Goal: Find specific page/section: Find specific page/section

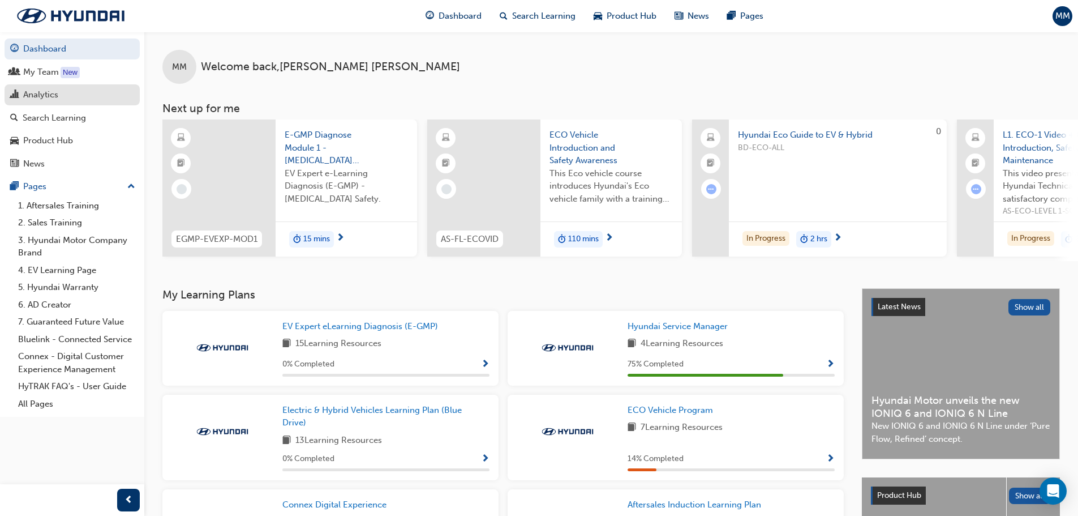
click at [40, 98] on div "Analytics" at bounding box center [40, 94] width 35 height 13
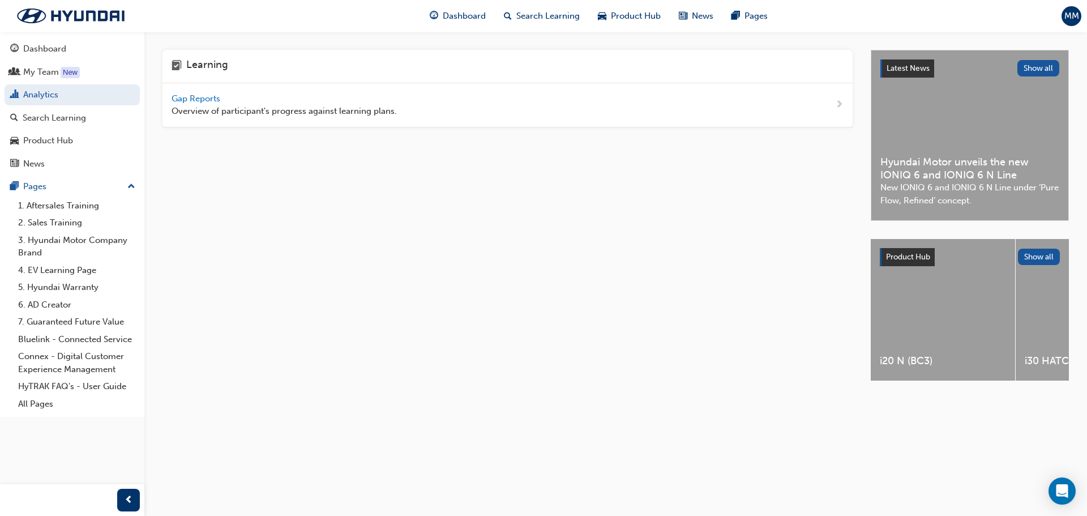
click at [197, 98] on span "Gap Reports" at bounding box center [197, 98] width 51 height 10
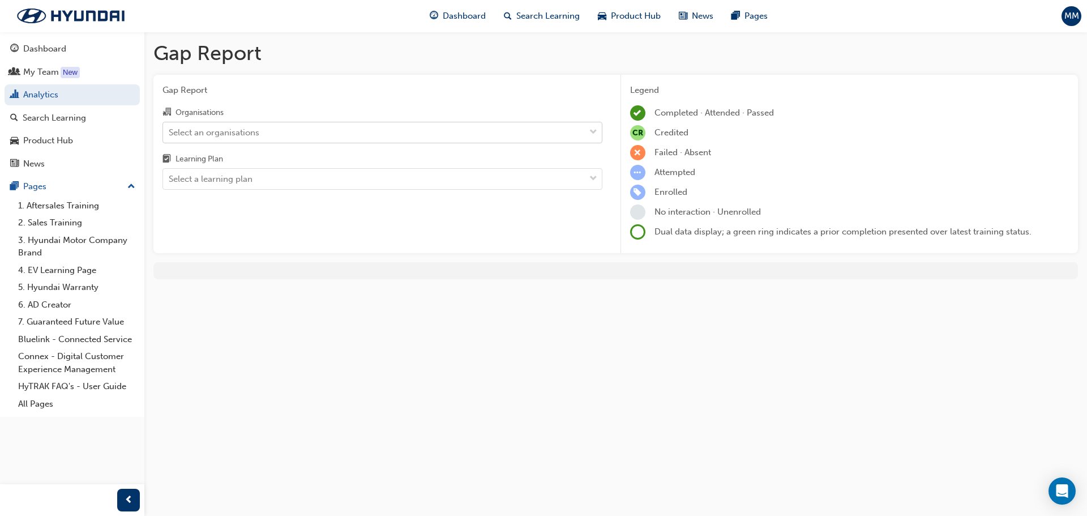
click at [321, 134] on div "Select an organisations" at bounding box center [374, 132] width 422 height 20
click at [170, 134] on input "Organisations Select an organisations" at bounding box center [169, 132] width 1 height 10
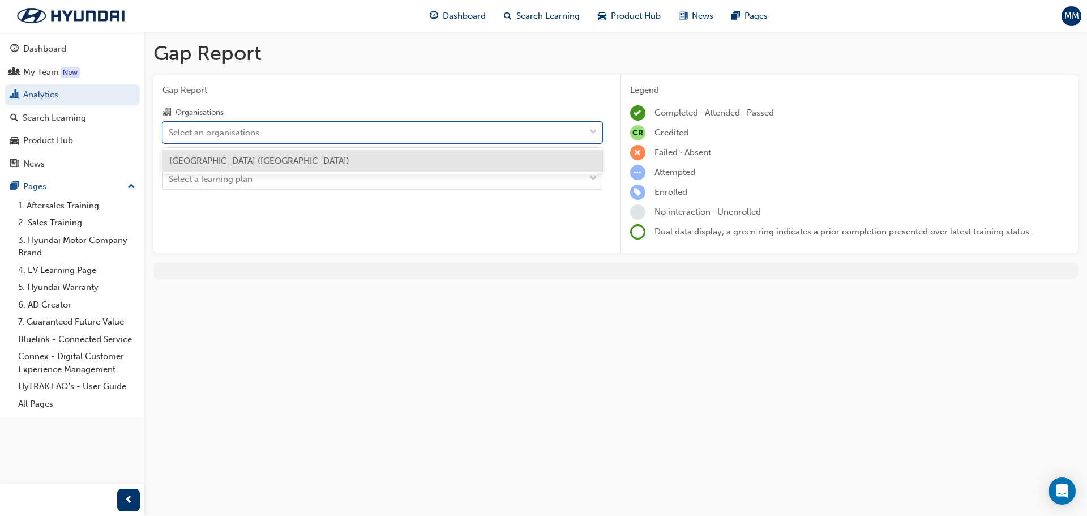
click at [301, 163] on div "[GEOGRAPHIC_DATA] ([GEOGRAPHIC_DATA])" at bounding box center [382, 161] width 440 height 22
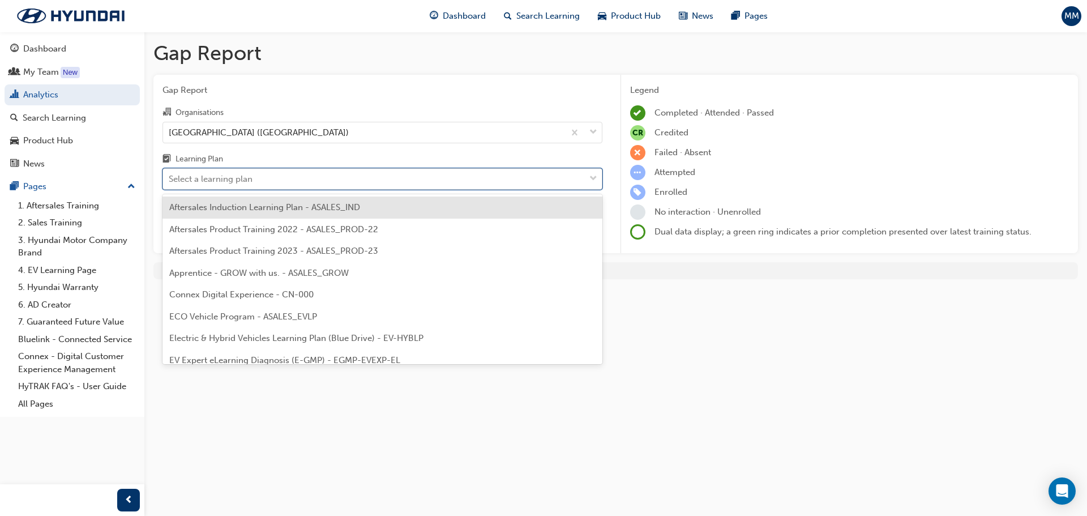
click at [292, 177] on div "Select a learning plan" at bounding box center [374, 179] width 422 height 20
click at [170, 177] on input "Learning Plan option Aftersales Induction Learning Plan - ASALES_IND focused, 1…" at bounding box center [169, 179] width 1 height 10
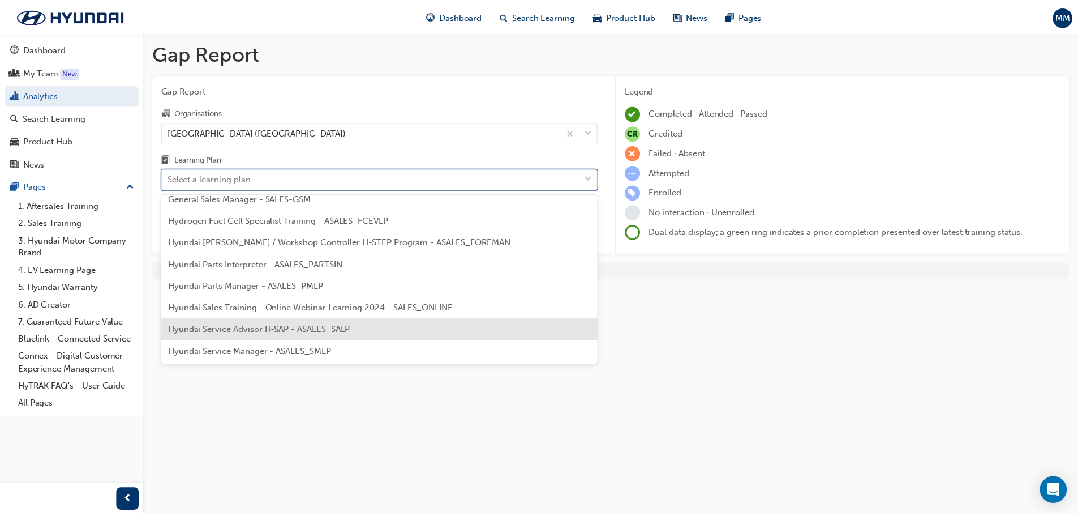
scroll to position [283, 0]
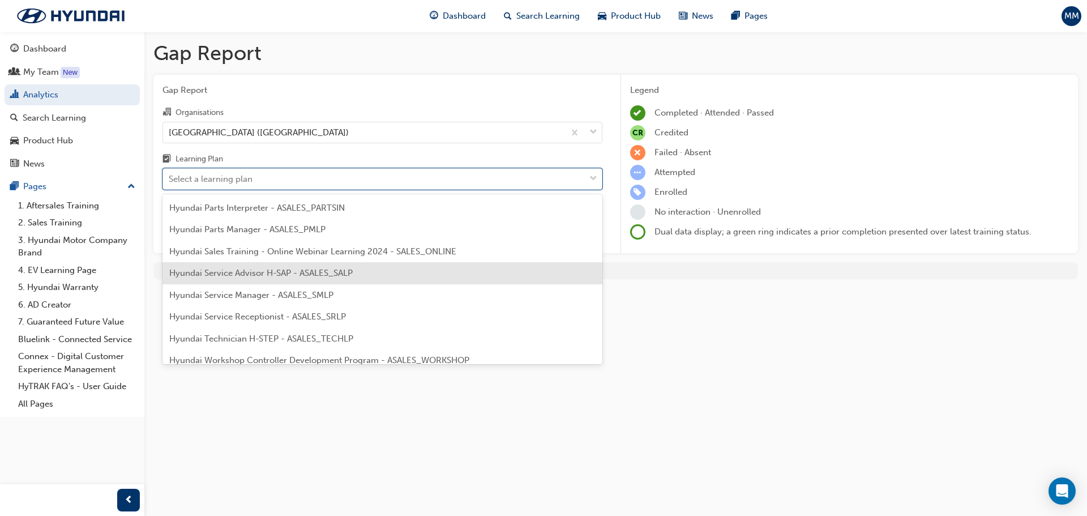
click at [340, 274] on span "Hyundai Service Advisor H-SAP - ASALES_SALP" at bounding box center [260, 273] width 183 height 10
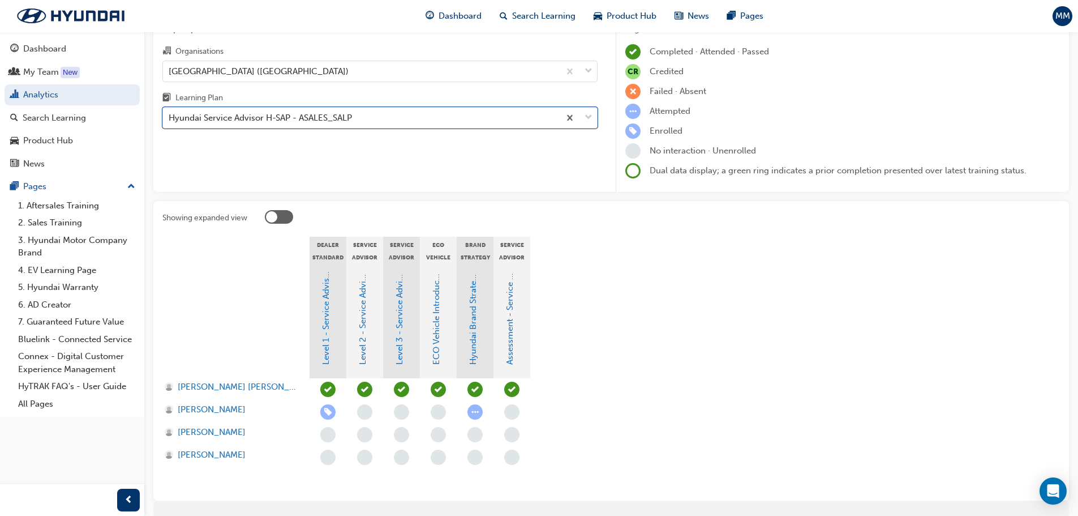
scroll to position [109, 0]
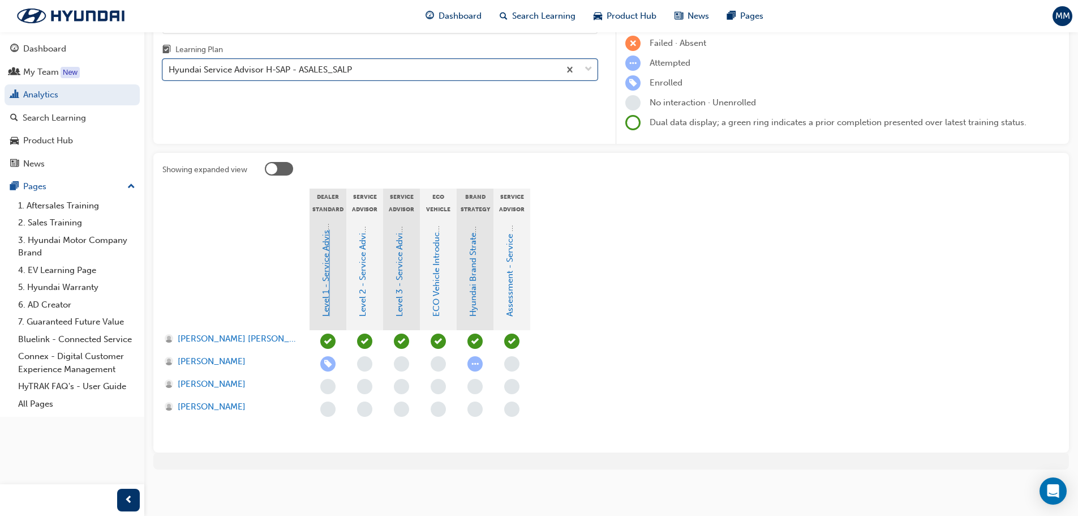
click at [329, 305] on link "Level 1 - Service Advisor Program" at bounding box center [326, 251] width 10 height 132
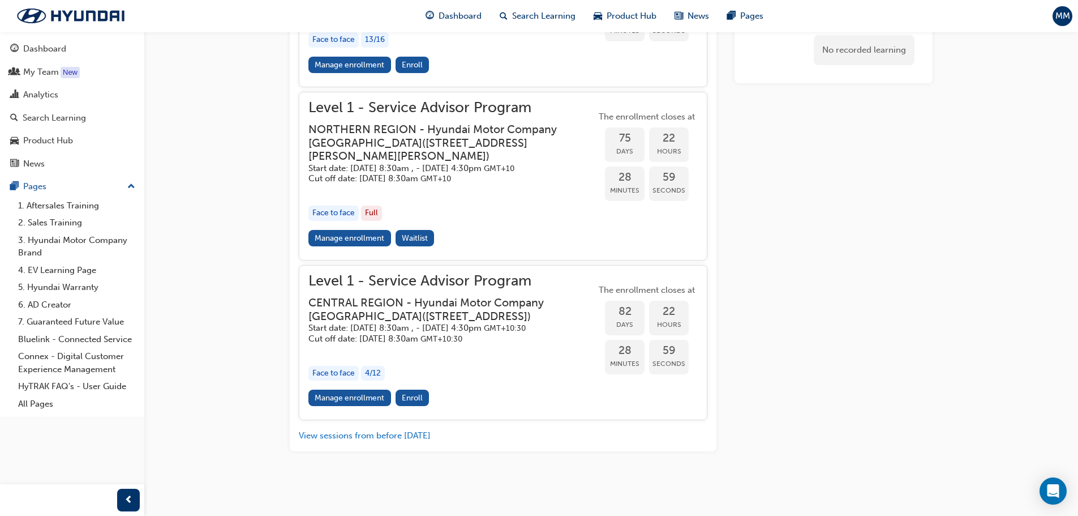
scroll to position [1242, 0]
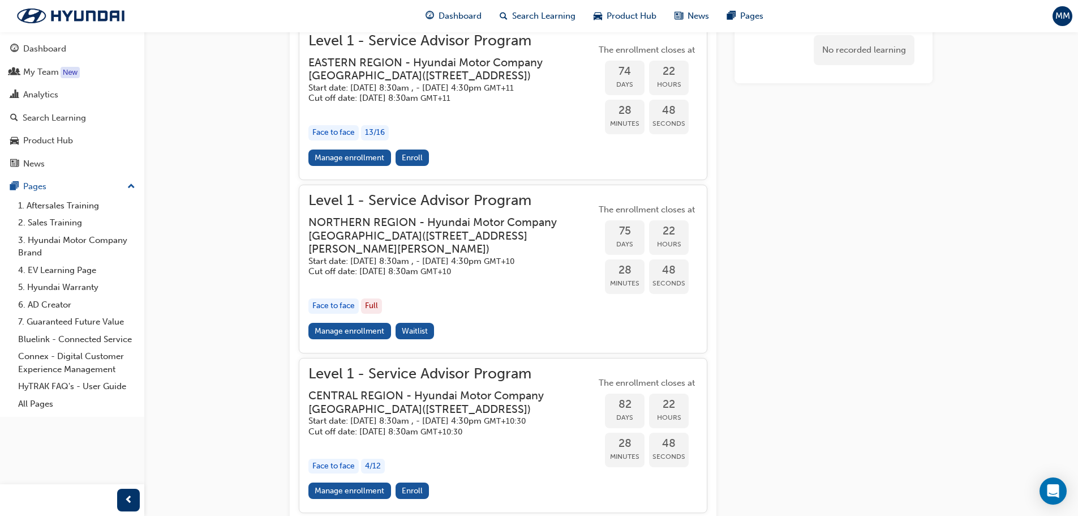
scroll to position [109, 0]
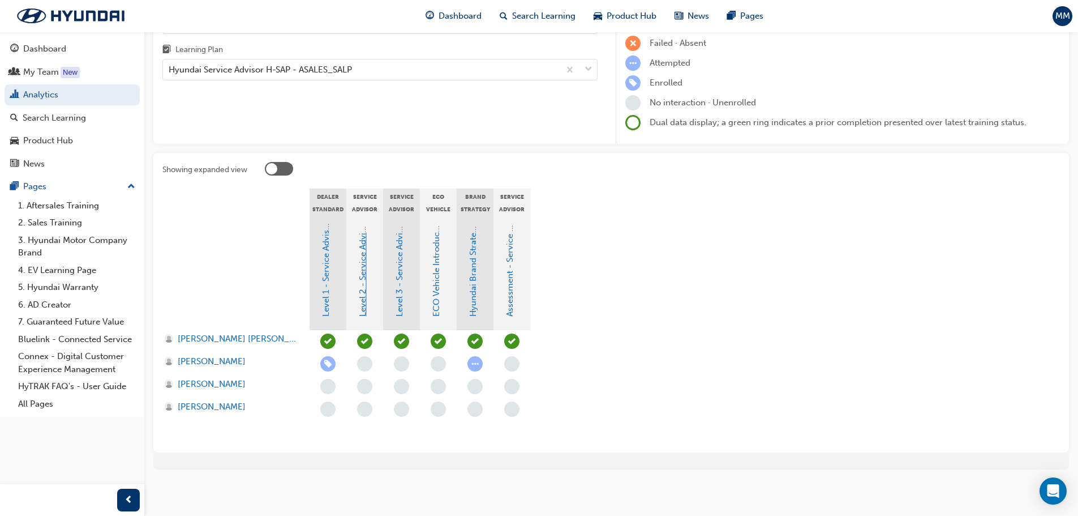
click at [362, 284] on link "Level 2 - Service Advisor Program" at bounding box center [363, 249] width 10 height 133
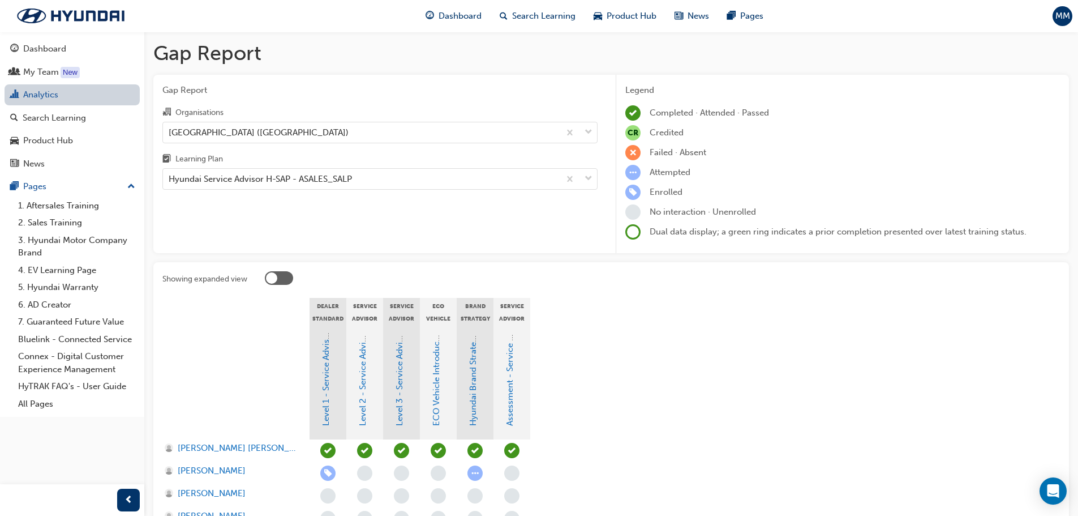
click at [57, 98] on link "Analytics" at bounding box center [72, 94] width 135 height 21
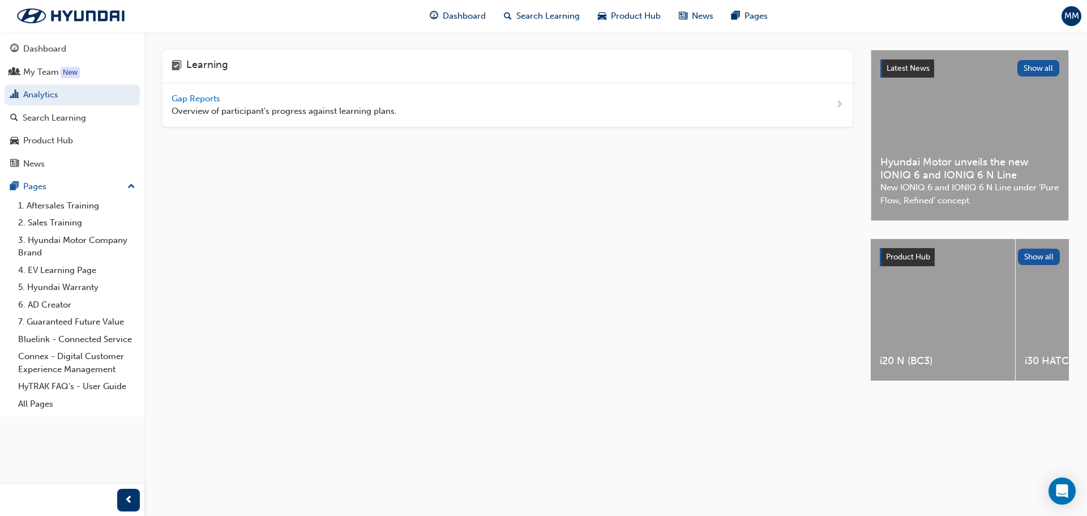
click at [208, 95] on span "Gap Reports" at bounding box center [197, 98] width 51 height 10
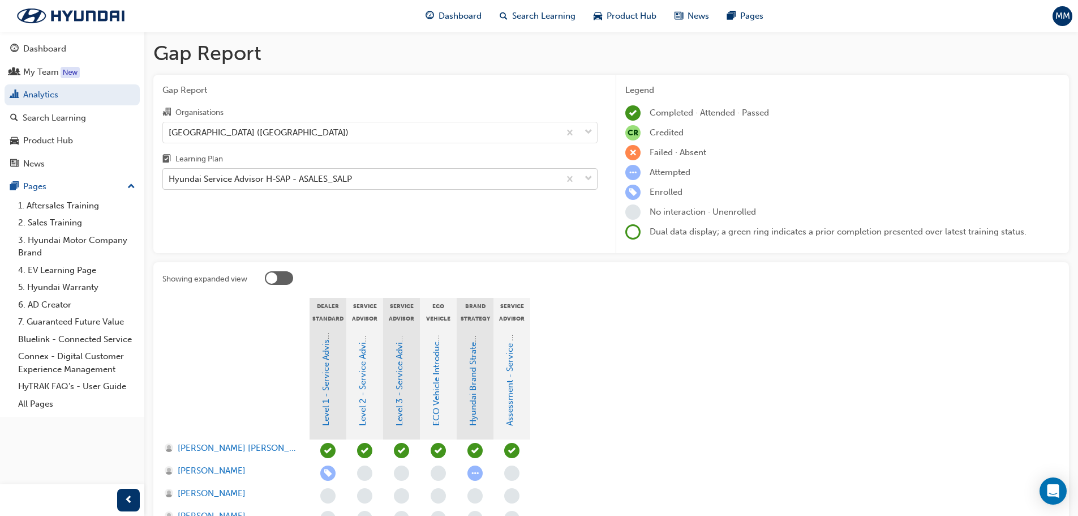
click at [408, 181] on div "Hyundai Service Advisor H-SAP - ASALES_SALP" at bounding box center [361, 179] width 397 height 20
click at [170, 181] on input "Learning Plan Hyundai Service Advisor H-SAP - ASALES_SALP" at bounding box center [169, 179] width 1 height 10
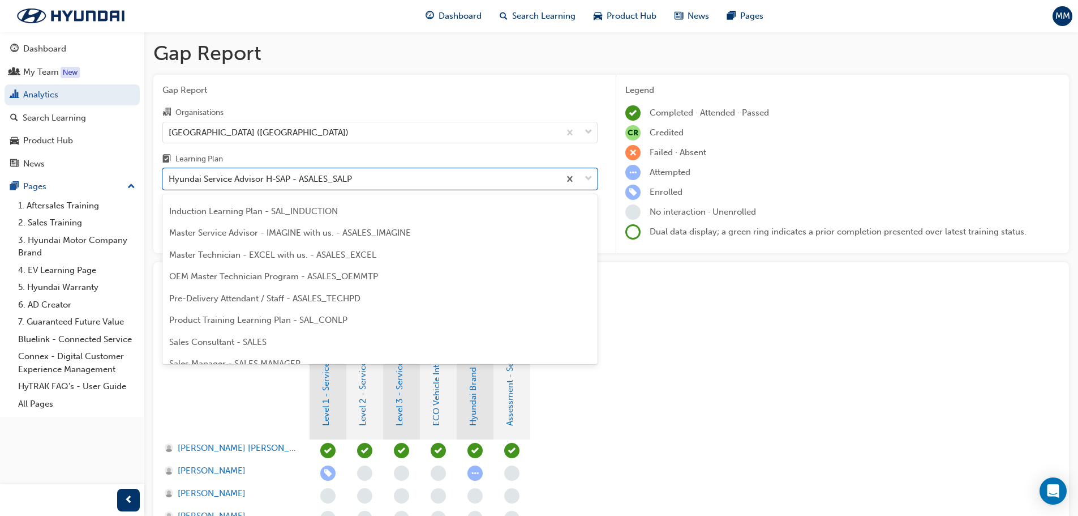
scroll to position [397, 0]
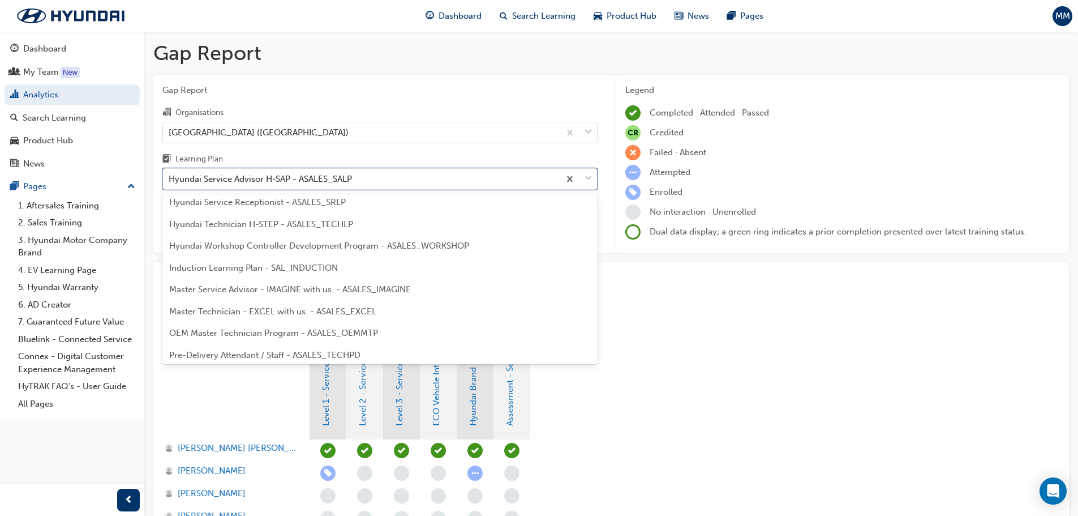
click at [215, 270] on span "Induction Learning Plan - SAL_INDUCTION" at bounding box center [253, 268] width 169 height 10
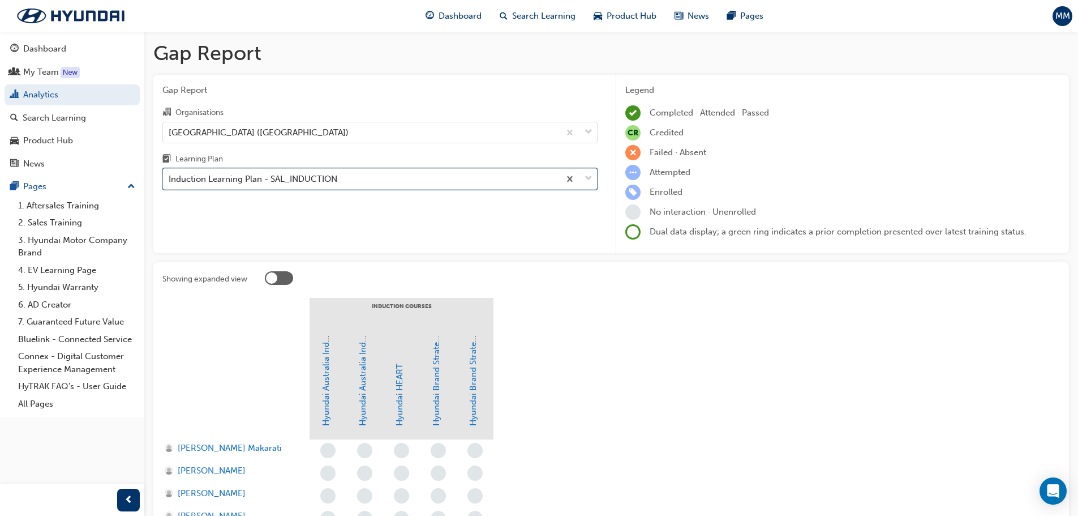
click at [355, 185] on div "Induction Learning Plan - SAL_INDUCTION" at bounding box center [361, 179] width 397 height 20
click at [170, 183] on input "Learning Plan option Induction Learning Plan - SAL_INDUCTION, selected. 0 resul…" at bounding box center [169, 179] width 1 height 10
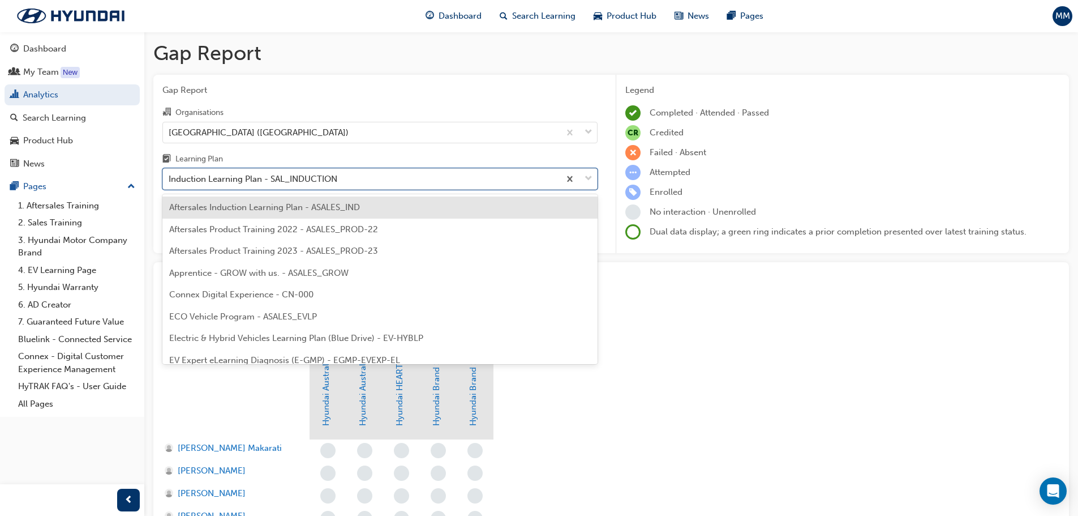
click at [311, 215] on div "Aftersales Induction Learning Plan - ASALES_IND" at bounding box center [379, 207] width 435 height 22
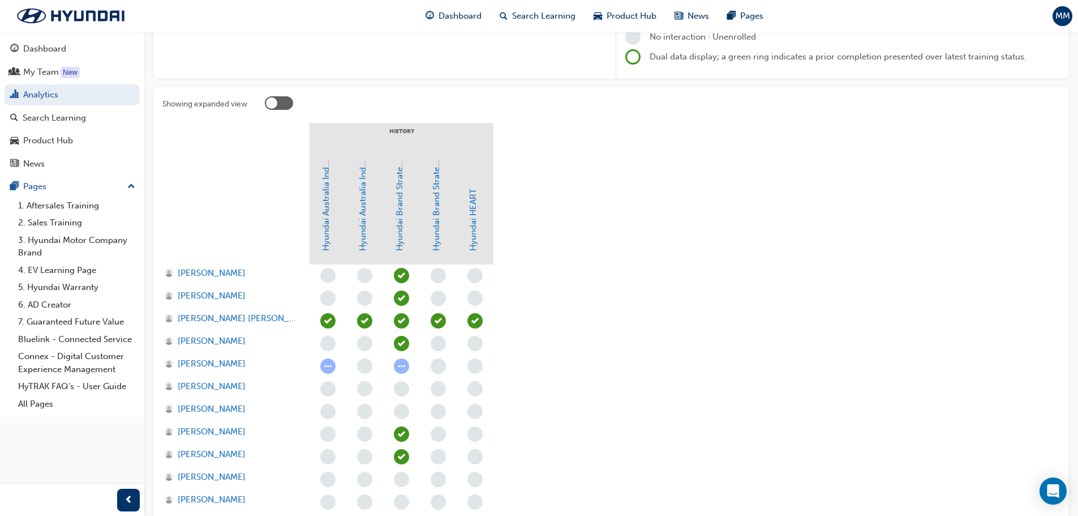
scroll to position [170, 0]
